Goal: Information Seeking & Learning: Understand process/instructions

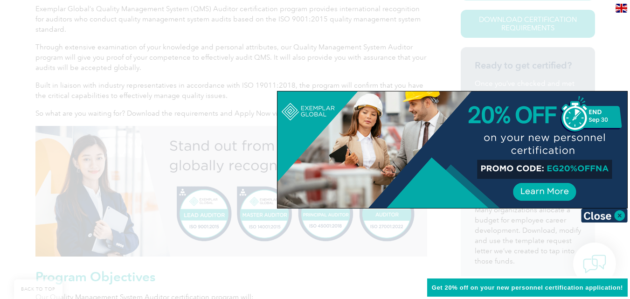
scroll to position [257, 0]
click at [616, 215] on img at bounding box center [604, 216] width 47 height 14
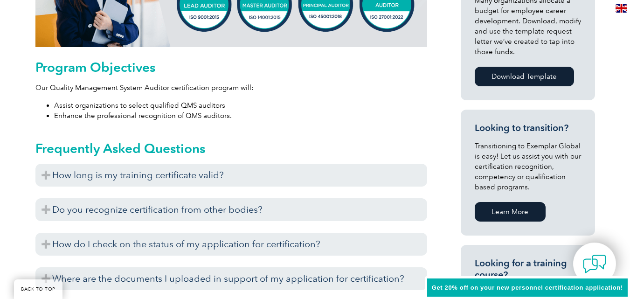
scroll to position [490, 0]
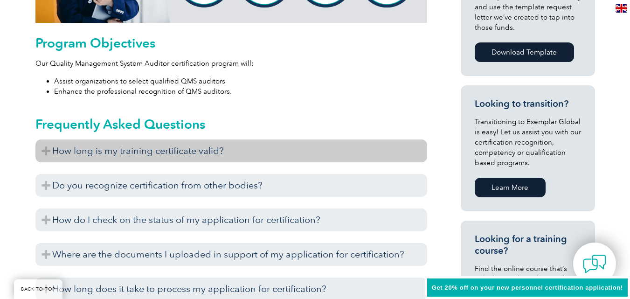
click at [46, 149] on h3 "How long is my training certificate valid?" at bounding box center [231, 150] width 392 height 23
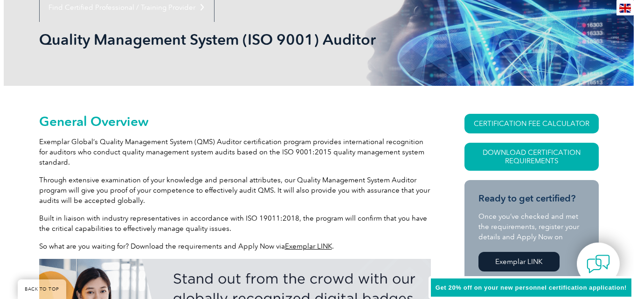
scroll to position [187, 0]
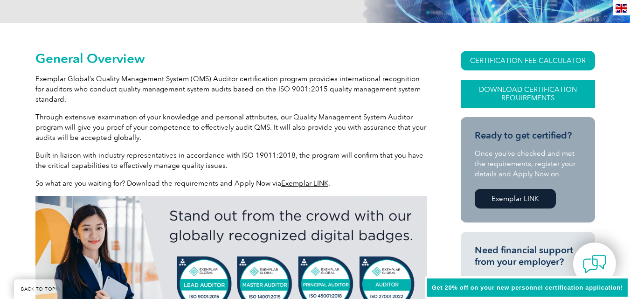
click at [510, 91] on link "Download Certification Requirements" at bounding box center [528, 94] width 134 height 28
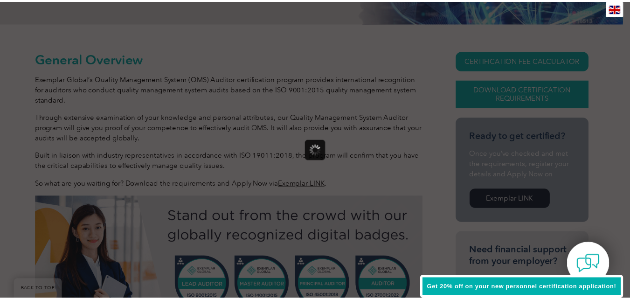
scroll to position [0, 0]
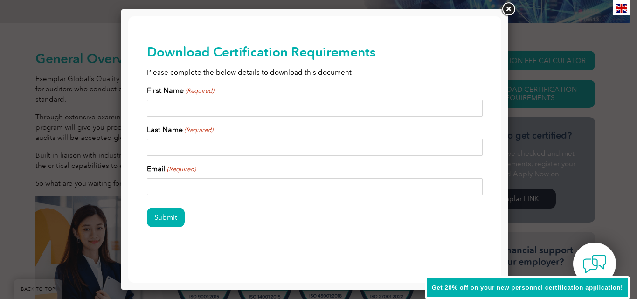
click at [511, 9] on link at bounding box center [508, 9] width 17 height 17
